Goal: Information Seeking & Learning: Learn about a topic

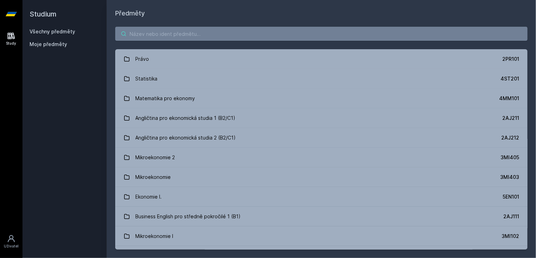
click at [204, 32] on input "search" at bounding box center [321, 34] width 412 height 14
paste input "3MG633"
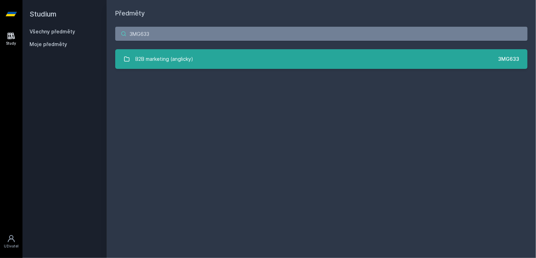
type input "3MG633"
click at [315, 55] on link "B2B marketing (anglicky) 3MG633" at bounding box center [321, 59] width 412 height 20
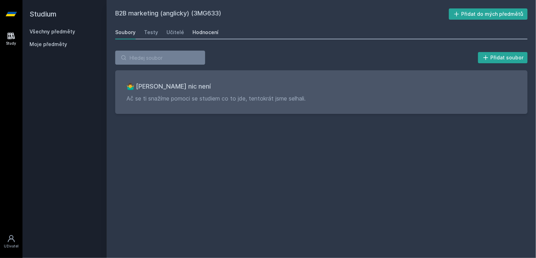
click at [204, 29] on div "Hodnocení" at bounding box center [206, 32] width 26 height 7
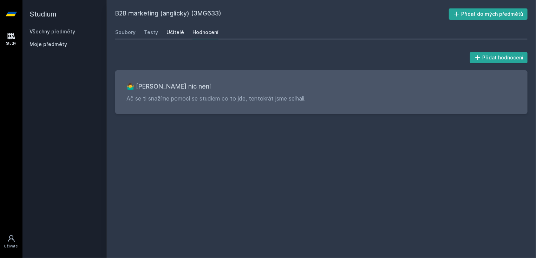
click at [176, 31] on div "Učitelé" at bounding box center [176, 32] width 18 height 7
click at [154, 32] on div "Testy" at bounding box center [151, 32] width 14 height 7
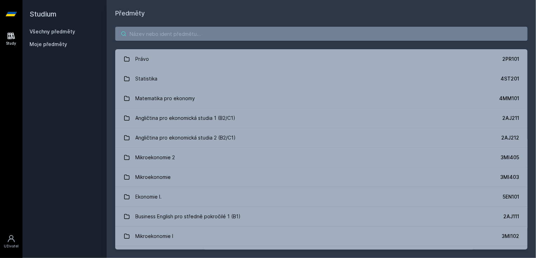
click at [259, 27] on input "search" at bounding box center [321, 34] width 412 height 14
paste input "3PA554"
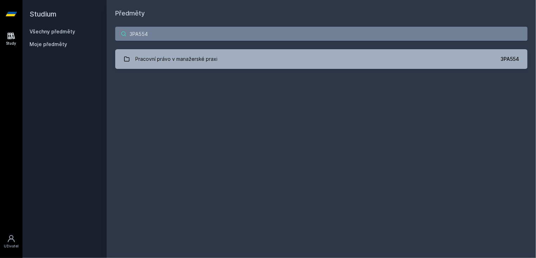
click at [147, 28] on input "3PA554" at bounding box center [321, 34] width 412 height 14
click at [146, 32] on input "3PA554" at bounding box center [321, 34] width 412 height 14
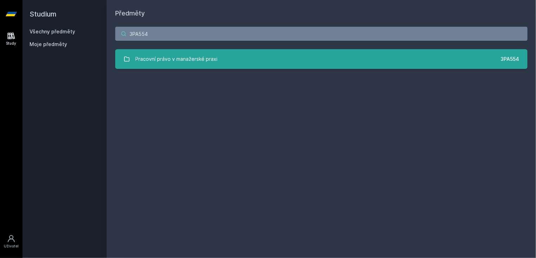
type input "3PA554"
click at [166, 56] on div "Pracovní právo v manažerské praxi" at bounding box center [177, 59] width 82 height 14
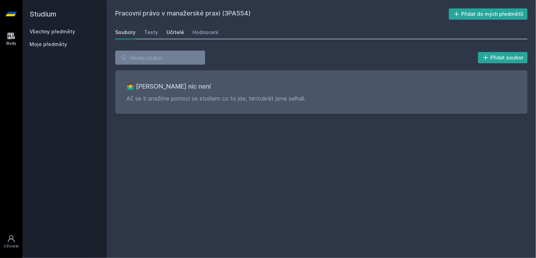
click at [167, 33] on div "Učitelé" at bounding box center [176, 32] width 18 height 7
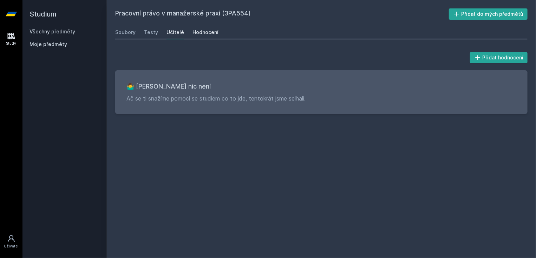
click at [193, 29] on div "Hodnocení" at bounding box center [206, 32] width 26 height 7
click at [145, 30] on div "Testy" at bounding box center [151, 32] width 14 height 7
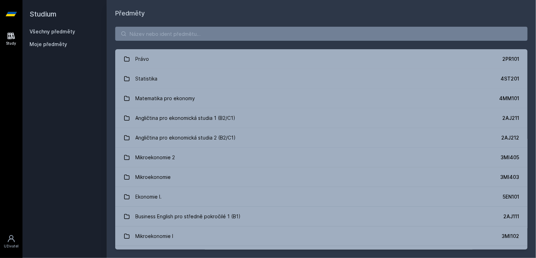
click at [252, 24] on div "Právo 2PR101 Statistika 4ST201 Matematika pro ekonomy 4MM101 Angličtina pro eko…" at bounding box center [321, 138] width 429 height 240
click at [255, 29] on input "search" at bounding box center [321, 34] width 412 height 14
paste input "3SG821"
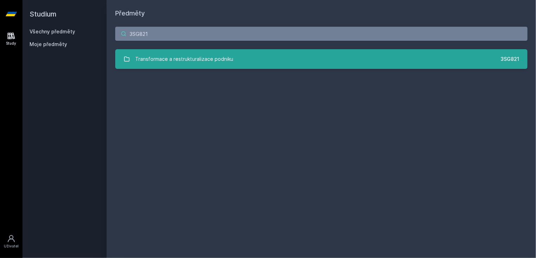
type input "3SG821"
click at [195, 56] on div "Transformace a restrukturalizace podniku" at bounding box center [185, 59] width 98 height 14
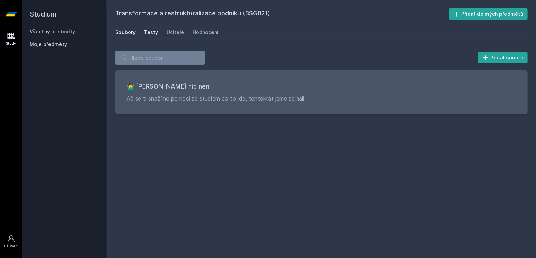
click at [146, 29] on div "Testy" at bounding box center [151, 32] width 14 height 7
click at [176, 32] on div "Učitelé" at bounding box center [176, 32] width 18 height 7
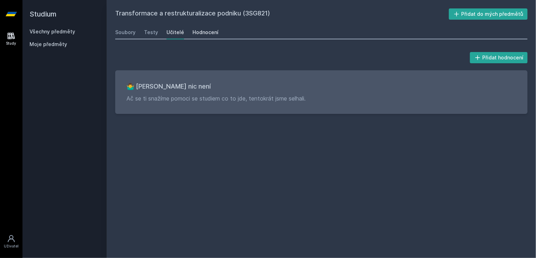
click at [211, 33] on div "Hodnocení" at bounding box center [206, 32] width 26 height 7
